Goal: Task Accomplishment & Management: Use online tool/utility

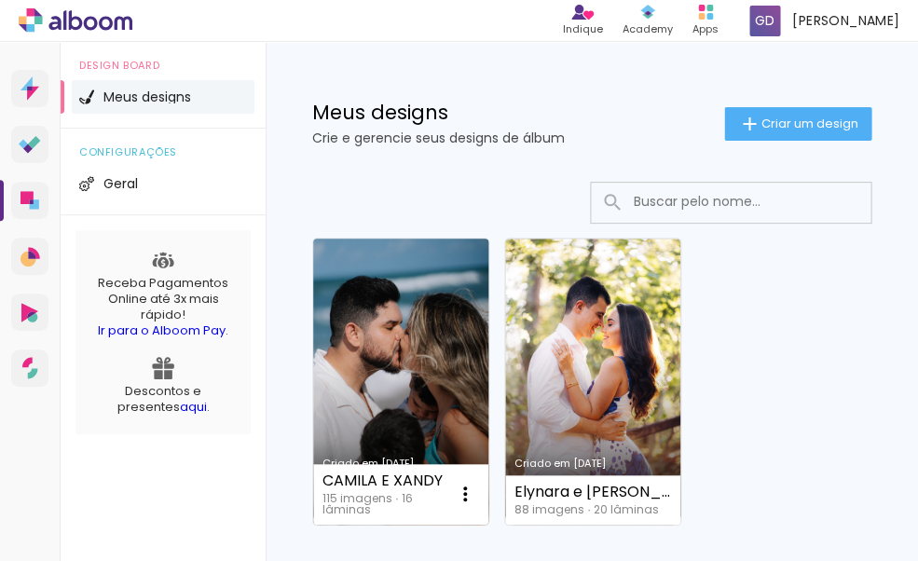
click at [419, 348] on link "Criado em [DATE]" at bounding box center [400, 382] width 175 height 286
